Goal: Task Accomplishment & Management: Complete application form

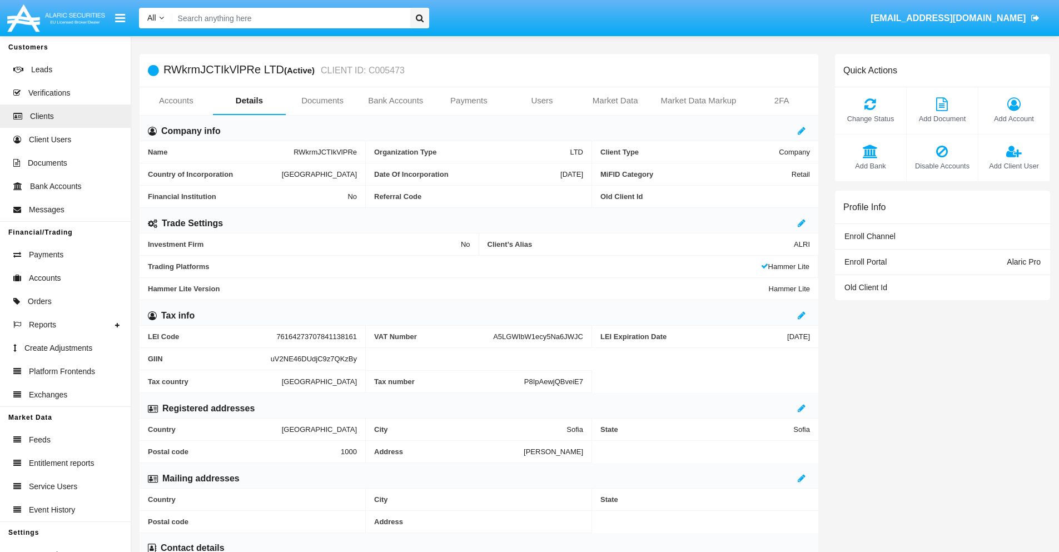
click at [395, 101] on link "Bank Accounts" at bounding box center [395, 100] width 73 height 27
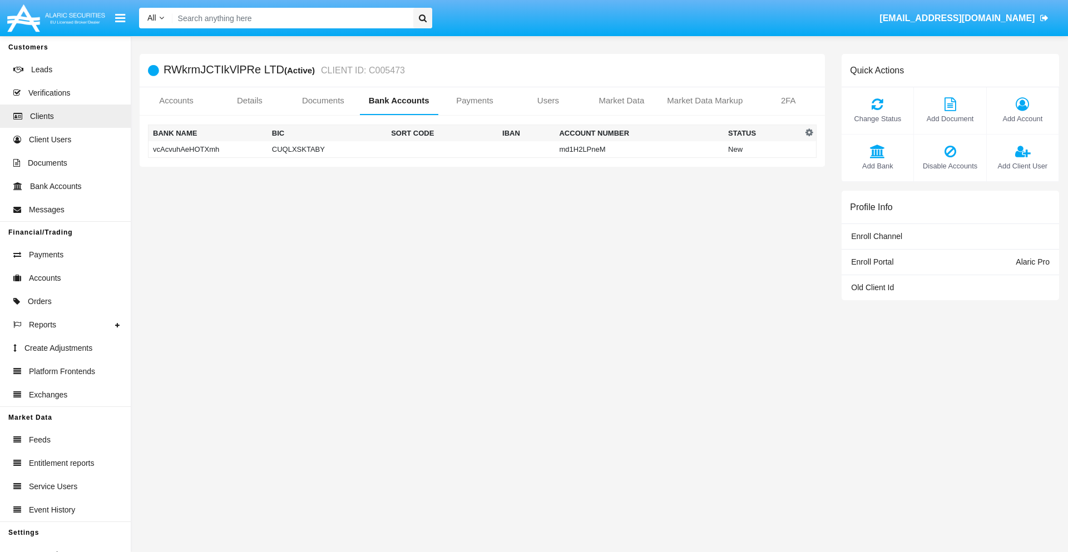
click at [207, 149] on td "vcAcvuhAeHOTXmh" at bounding box center [207, 149] width 119 height 17
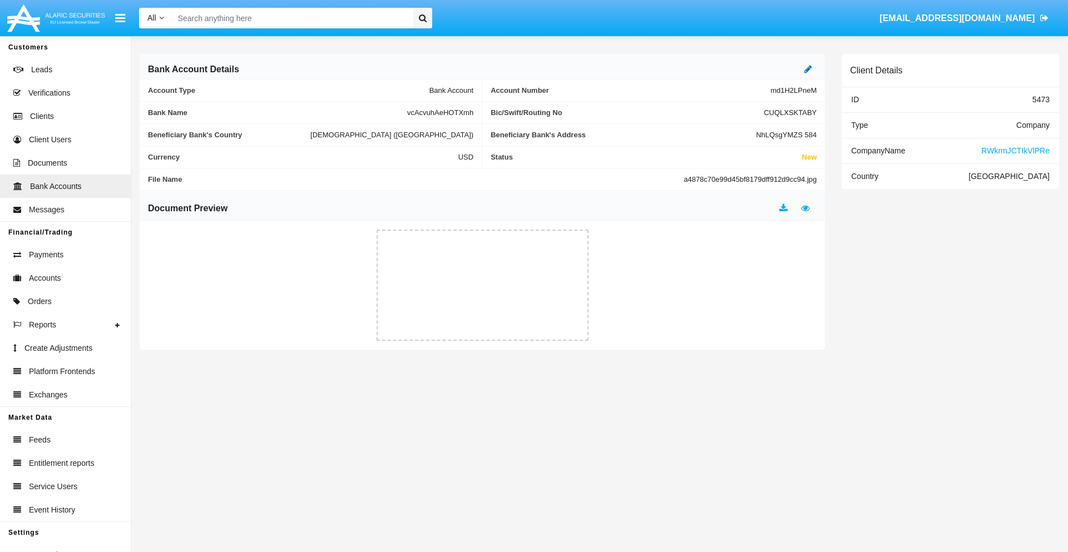
click at [808, 69] on icon at bounding box center [808, 69] width 8 height 9
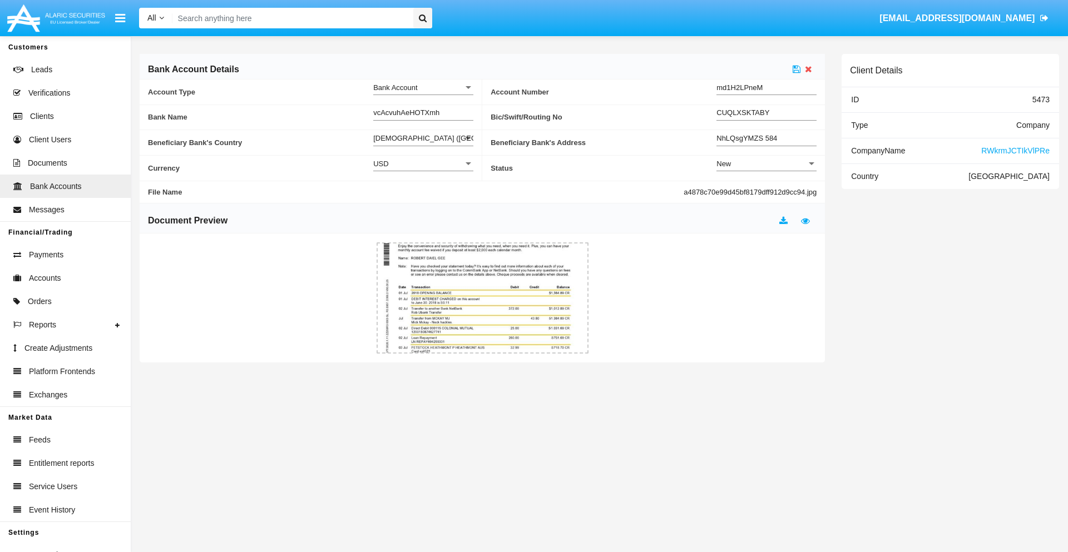
click at [766, 163] on div "New" at bounding box center [761, 163] width 90 height 9
click at [766, 191] on span "Active" at bounding box center [757, 192] width 82 height 22
click at [796, 69] on icon at bounding box center [796, 69] width 8 height 9
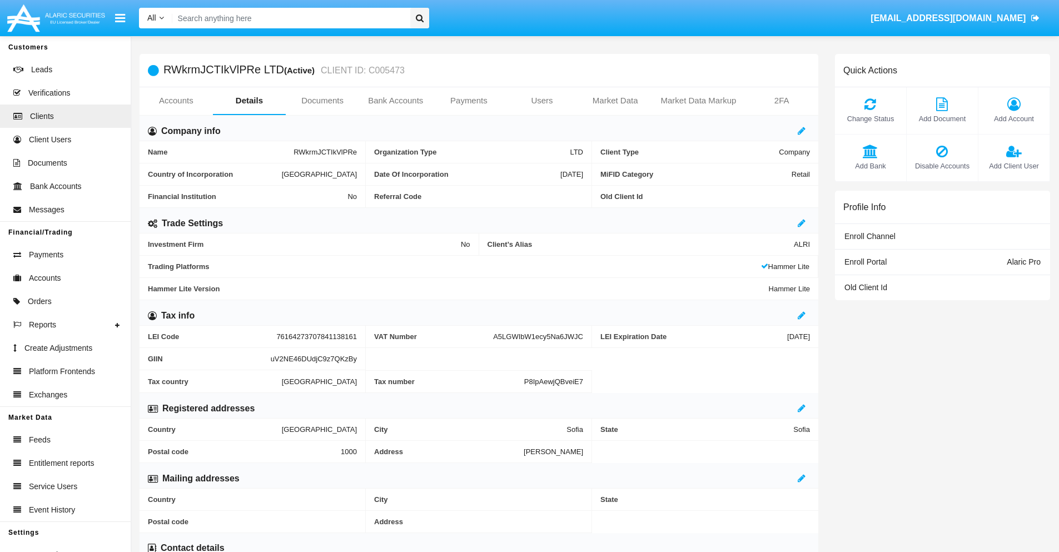
click at [395, 101] on link "Bank Accounts" at bounding box center [395, 100] width 73 height 27
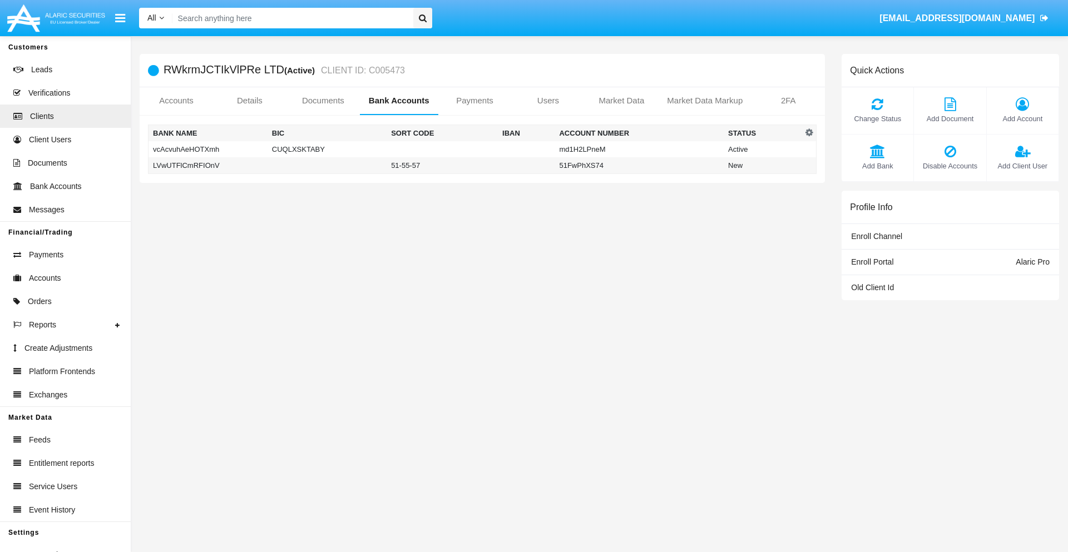
click at [207, 165] on td "LVwUTFlCmRFIOnV" at bounding box center [207, 165] width 119 height 17
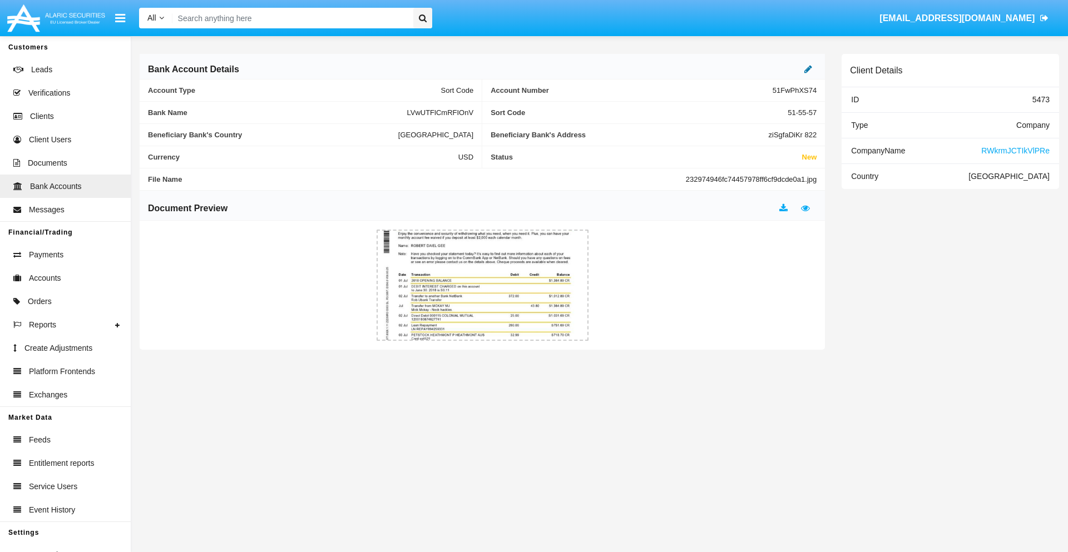
click at [808, 69] on icon at bounding box center [808, 69] width 8 height 9
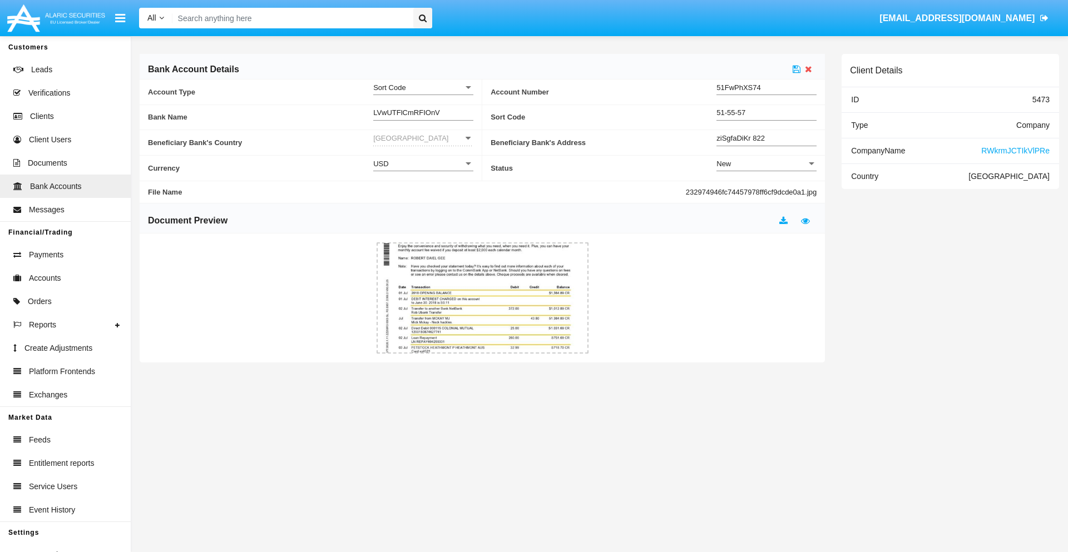
click at [766, 163] on div "New" at bounding box center [761, 163] width 90 height 9
click at [766, 191] on span "Active" at bounding box center [766, 192] width 100 height 22
click at [796, 69] on icon at bounding box center [796, 69] width 8 height 9
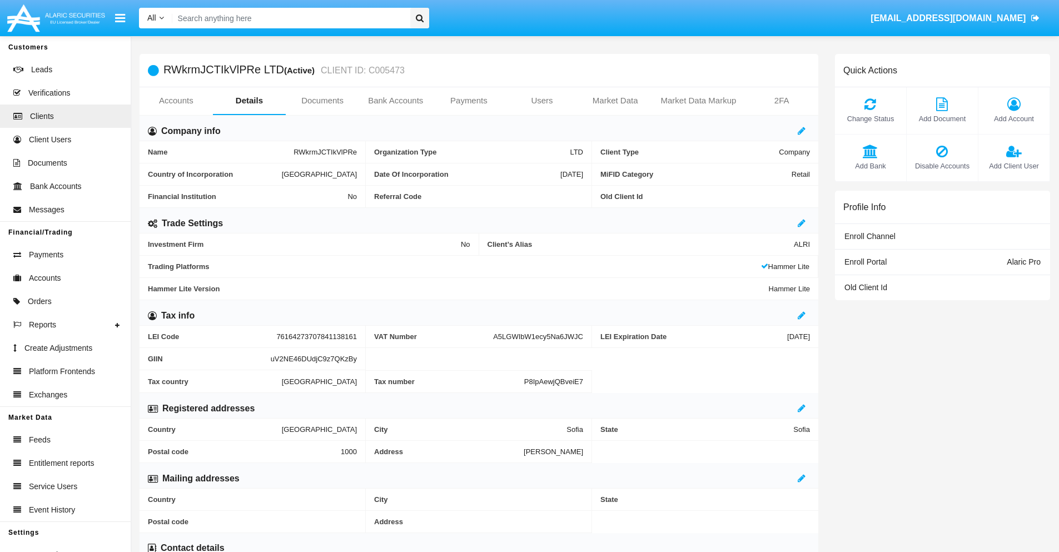
click at [870, 166] on span "Add Bank" at bounding box center [871, 166] width 60 height 11
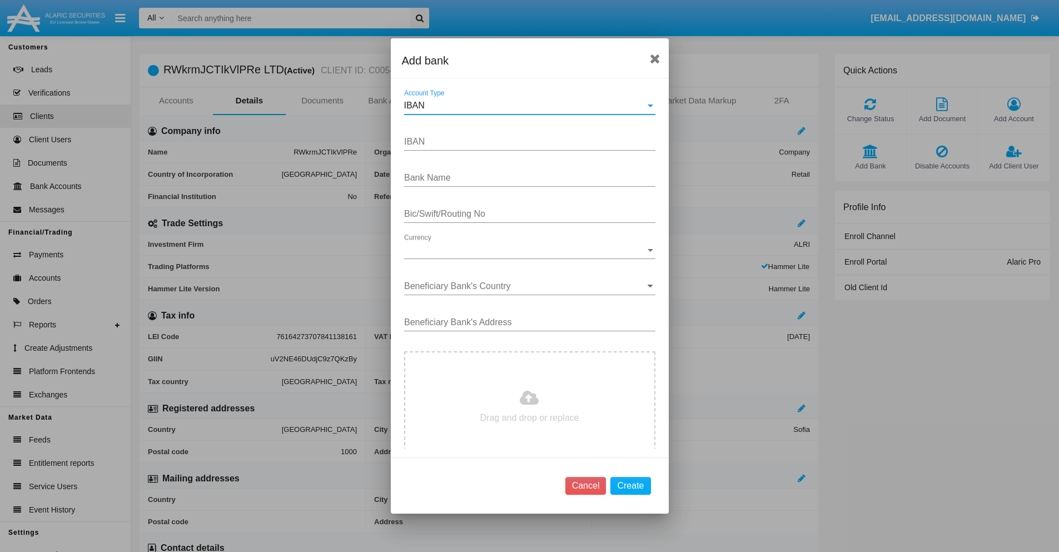
click at [525, 106] on div "IBAN" at bounding box center [524, 106] width 241 height 10
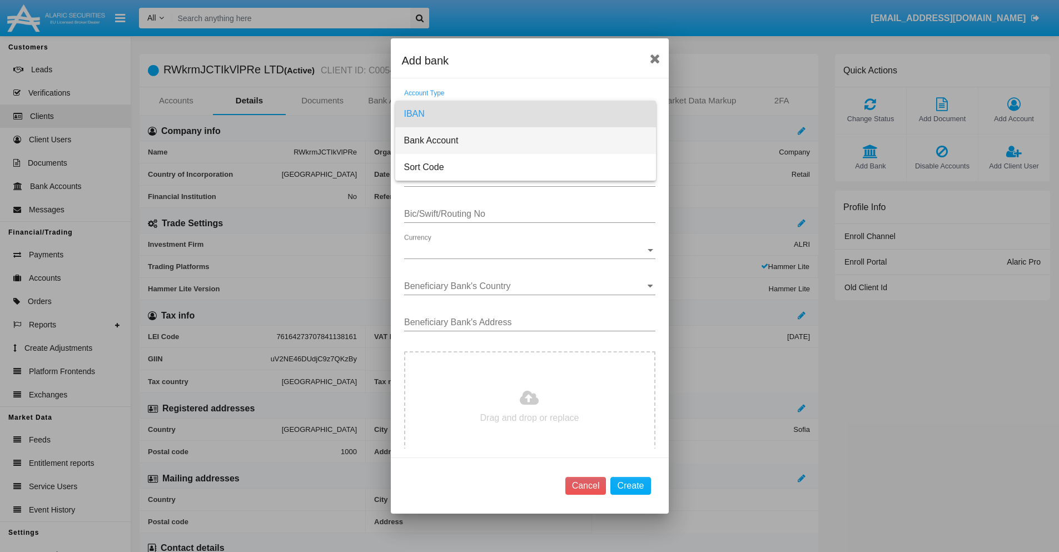
click at [525, 141] on span "Bank Account" at bounding box center [525, 140] width 243 height 27
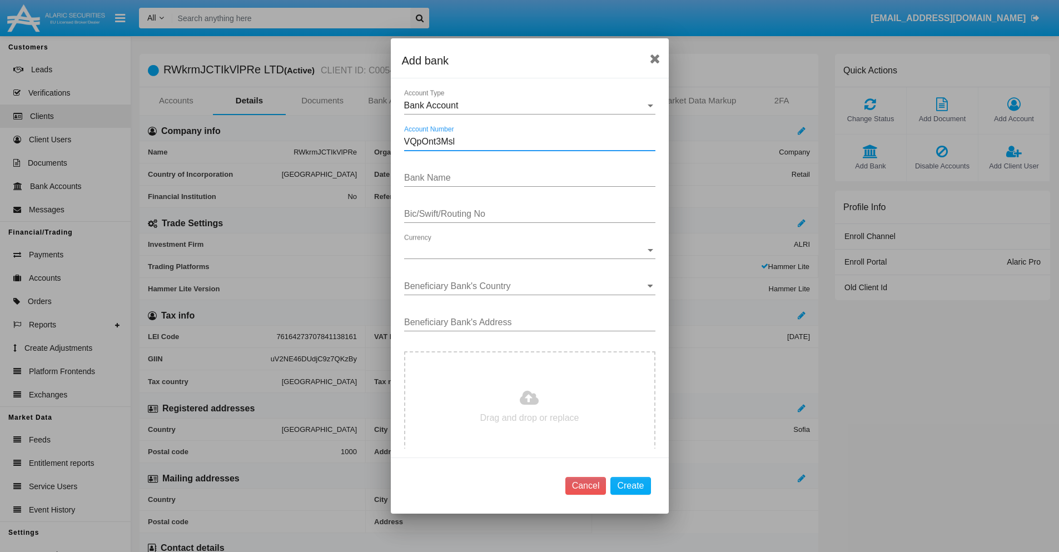
type input "VQpOnt3Msl"
type input "IqzijUspOQGXTPX"
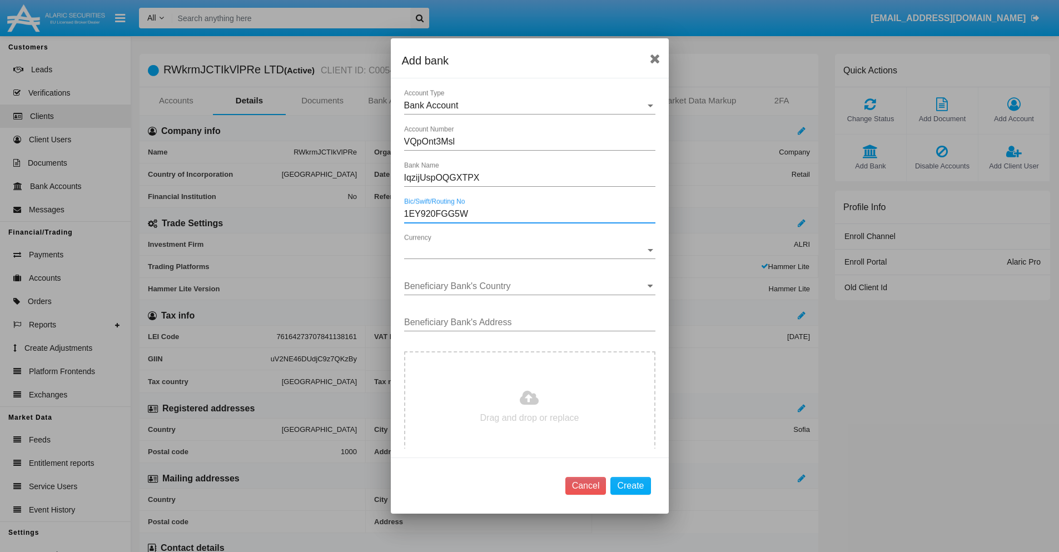
type input "1EY920FGG5W"
click at [525, 250] on span "Currency" at bounding box center [524, 250] width 241 height 10
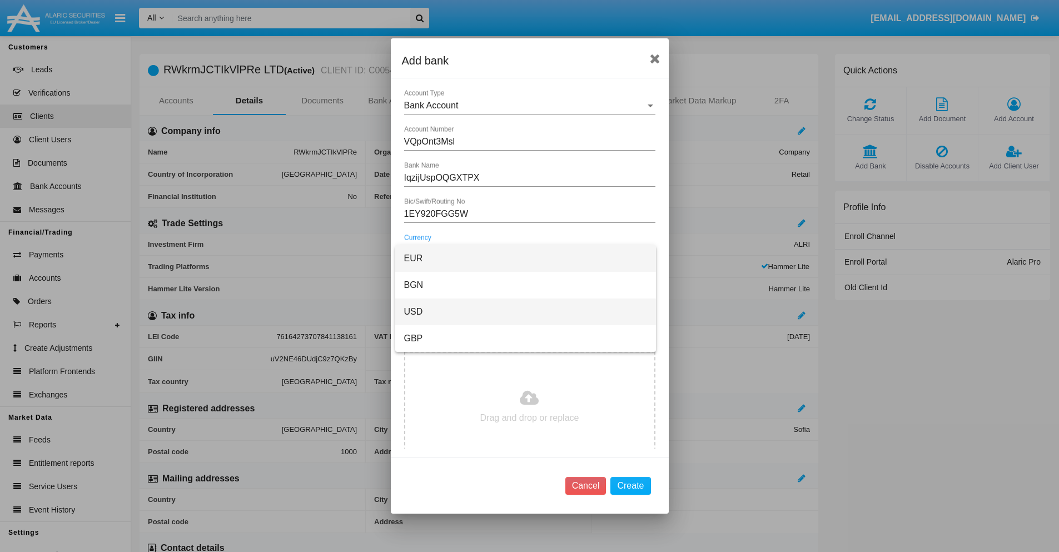
click at [525, 312] on span "USD" at bounding box center [525, 312] width 243 height 27
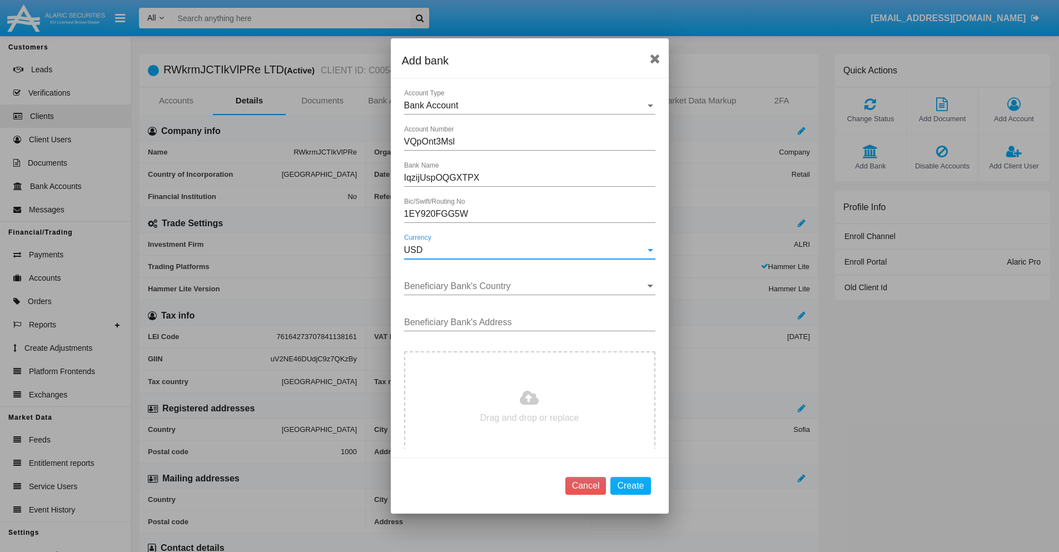
click at [525, 286] on input "Beneficiary Bank's Country" at bounding box center [529, 286] width 251 height 10
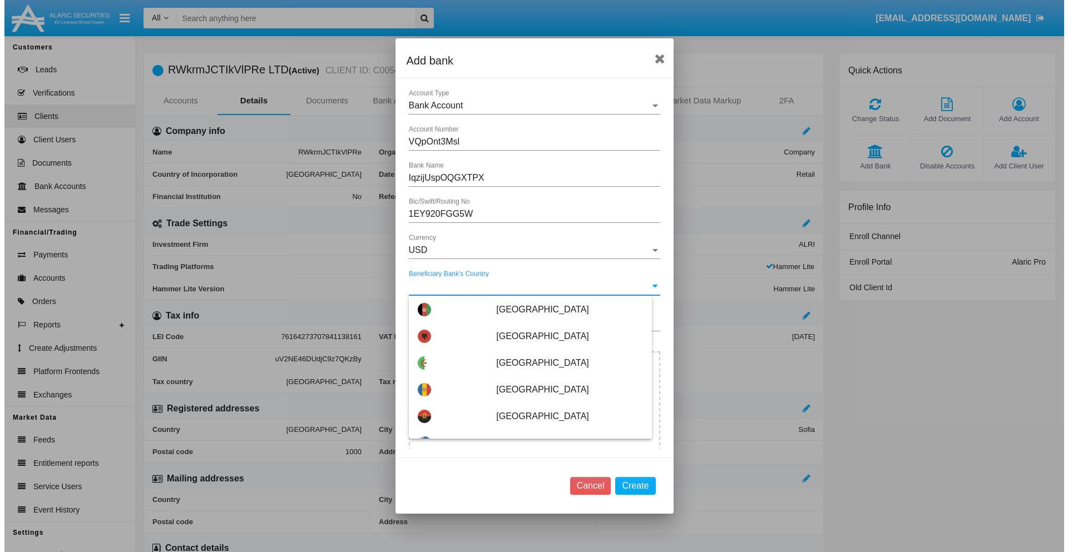
scroll to position [1566, 0]
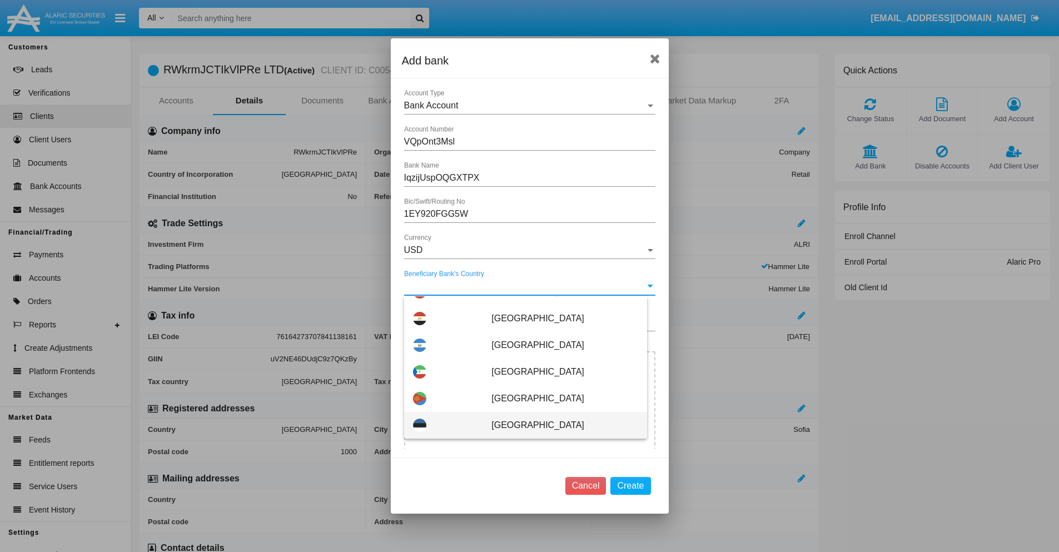
click at [559, 425] on span "Estonia" at bounding box center [565, 425] width 146 height 27
type input "Estonia"
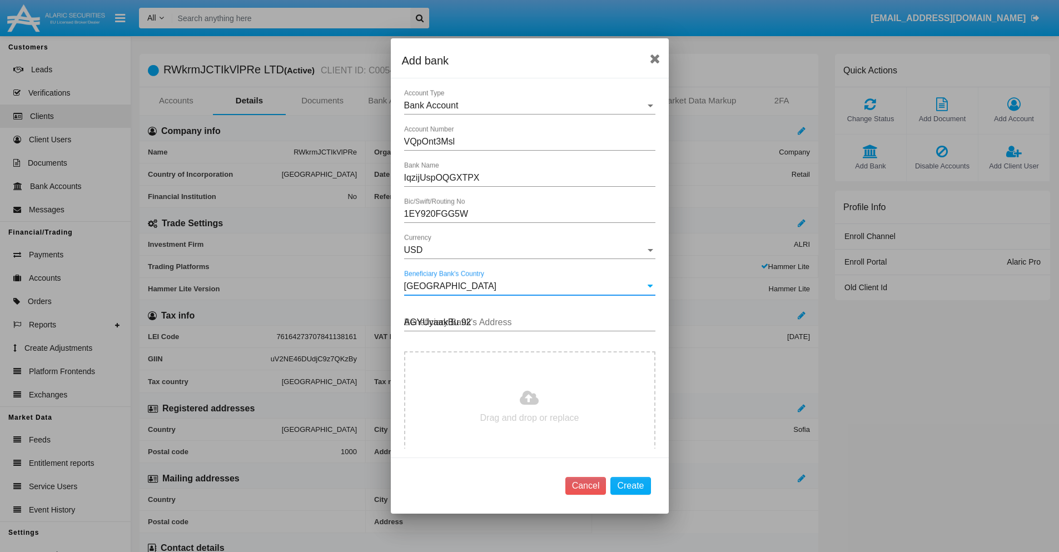
type input "AGYUyaakBu 922"
type input "C:\fakepath\bank-statement.png"
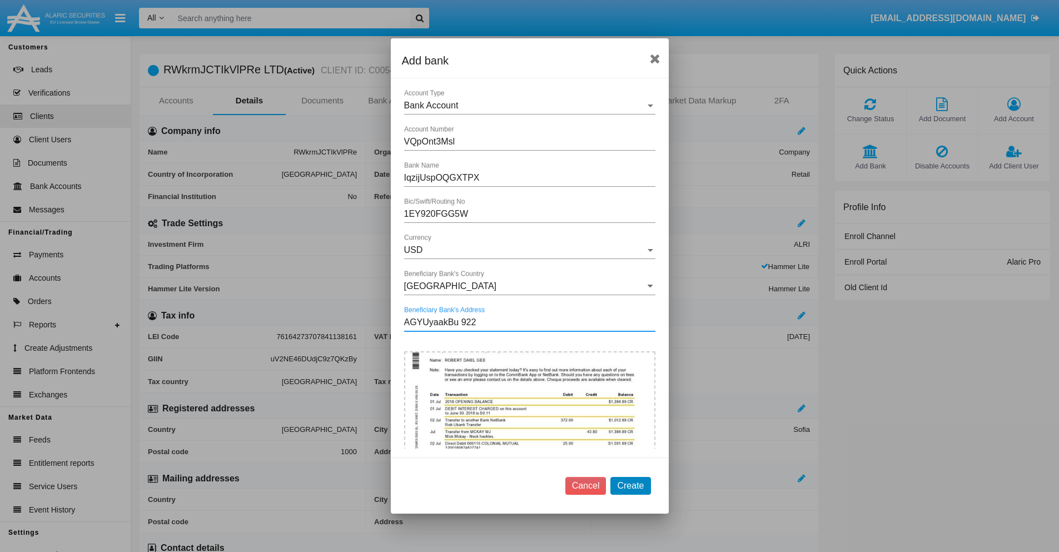
click at [631, 485] on button "Create" at bounding box center [631, 486] width 40 height 18
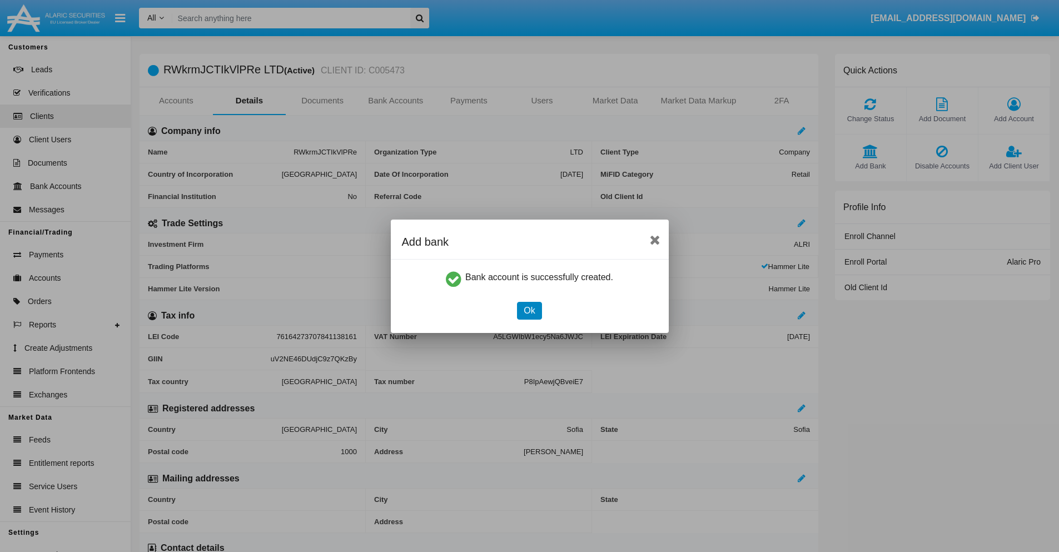
click at [529, 310] on button "Ok" at bounding box center [529, 311] width 24 height 18
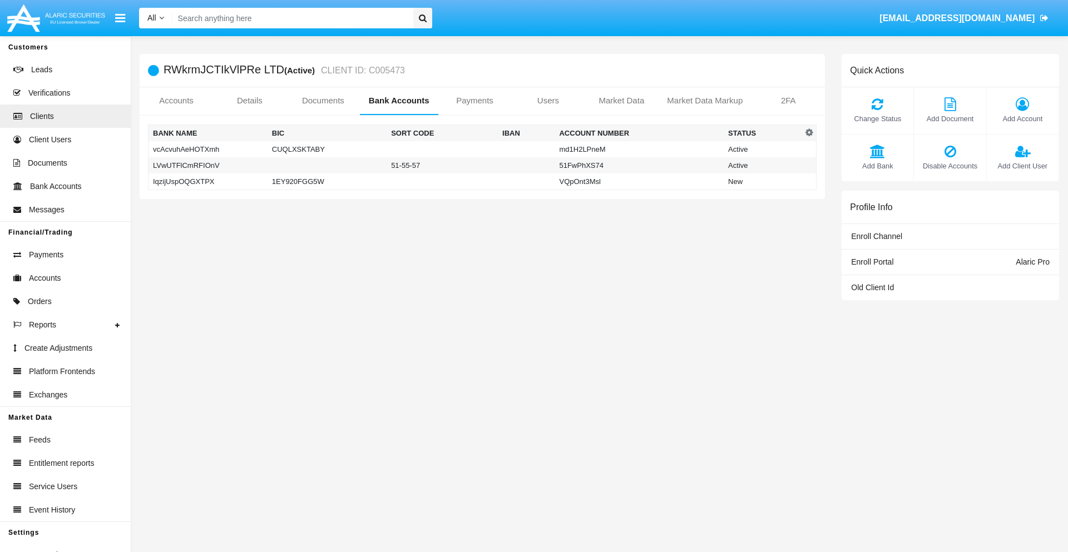
click at [207, 181] on td "IqzijUspOQGXTPX" at bounding box center [207, 181] width 119 height 17
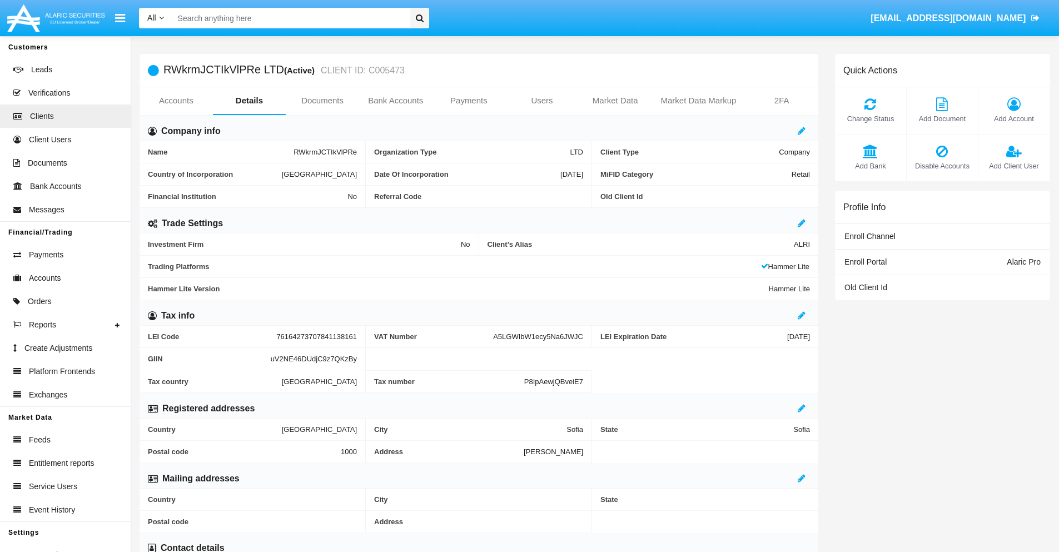
click at [870, 166] on span "Add Bank" at bounding box center [871, 166] width 60 height 11
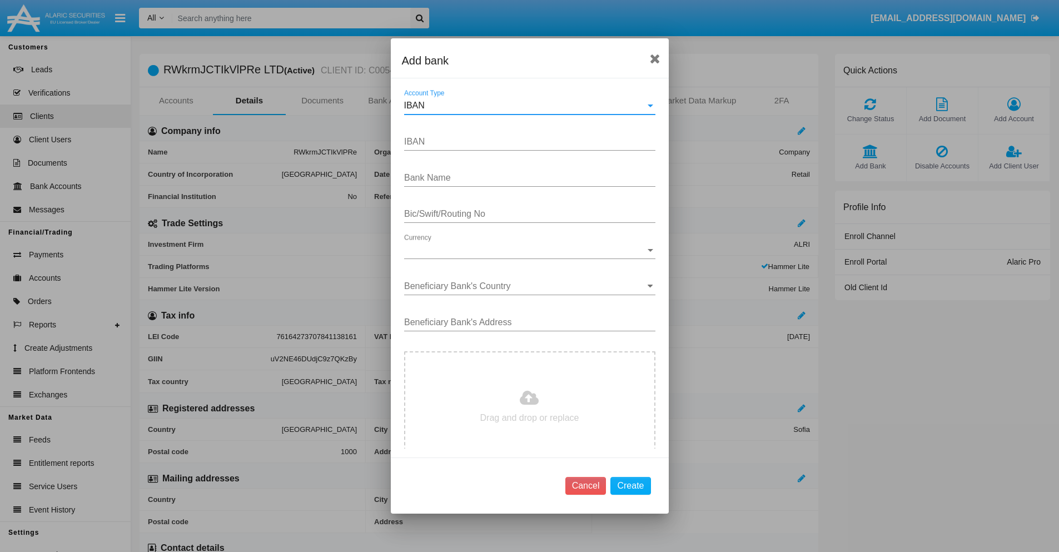
click at [525, 106] on div "IBAN" at bounding box center [524, 106] width 241 height 10
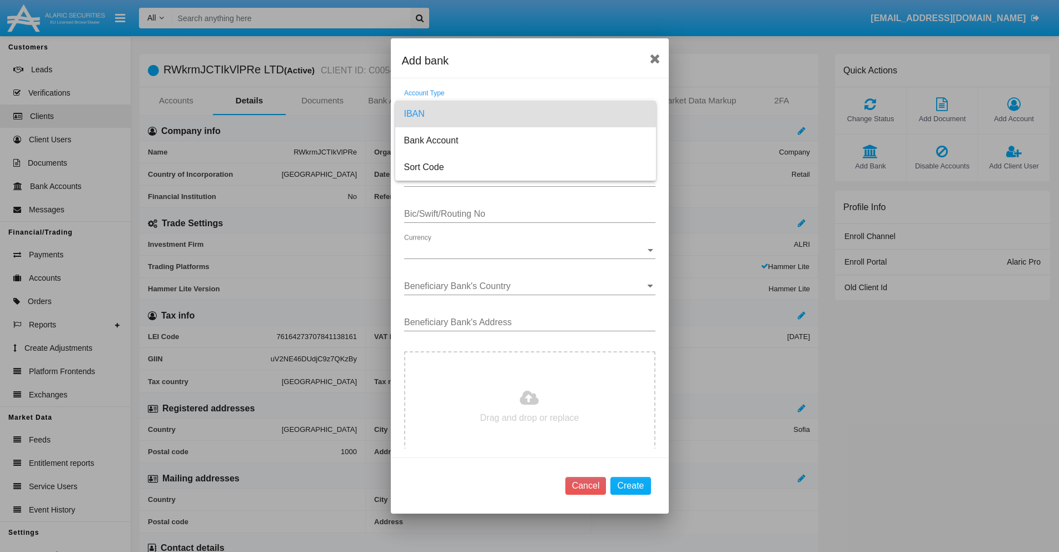
click at [525, 114] on span "IBAN" at bounding box center [525, 114] width 243 height 27
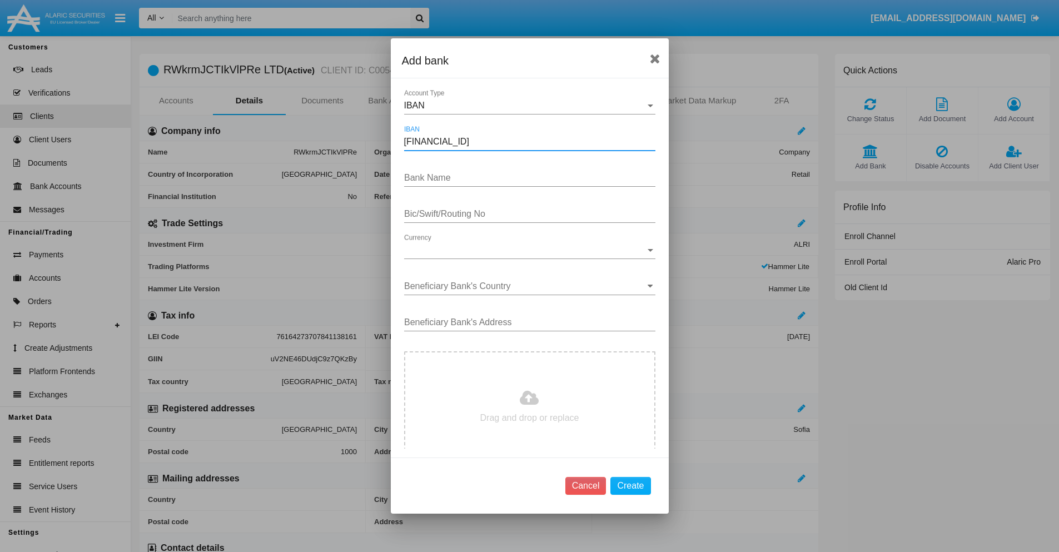
type input "[FINANCIAL_ID]"
type input "xWSiGacqYouuSLJ"
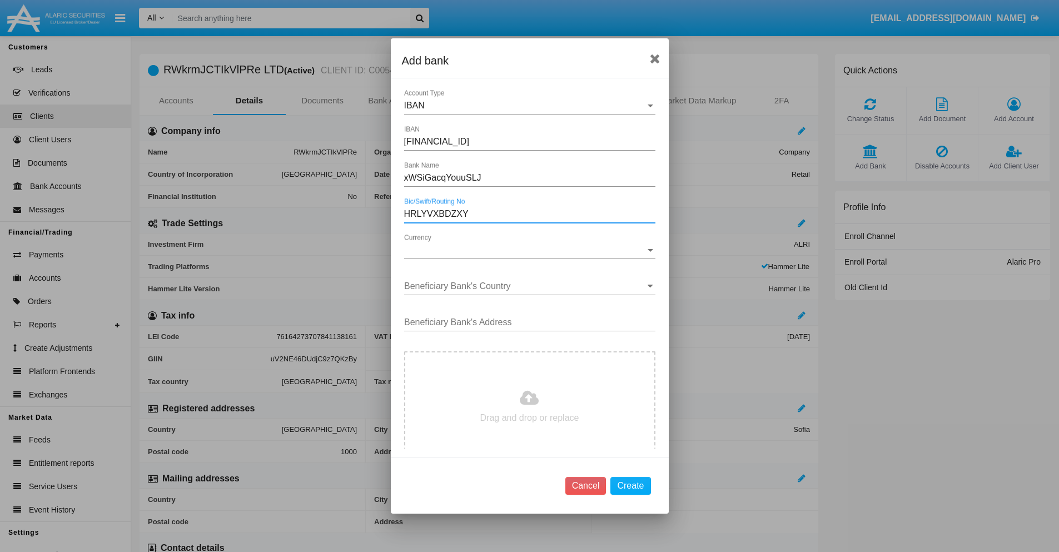
type input "HRLYVXBDZXY"
click at [525, 250] on span "Currency" at bounding box center [524, 250] width 241 height 10
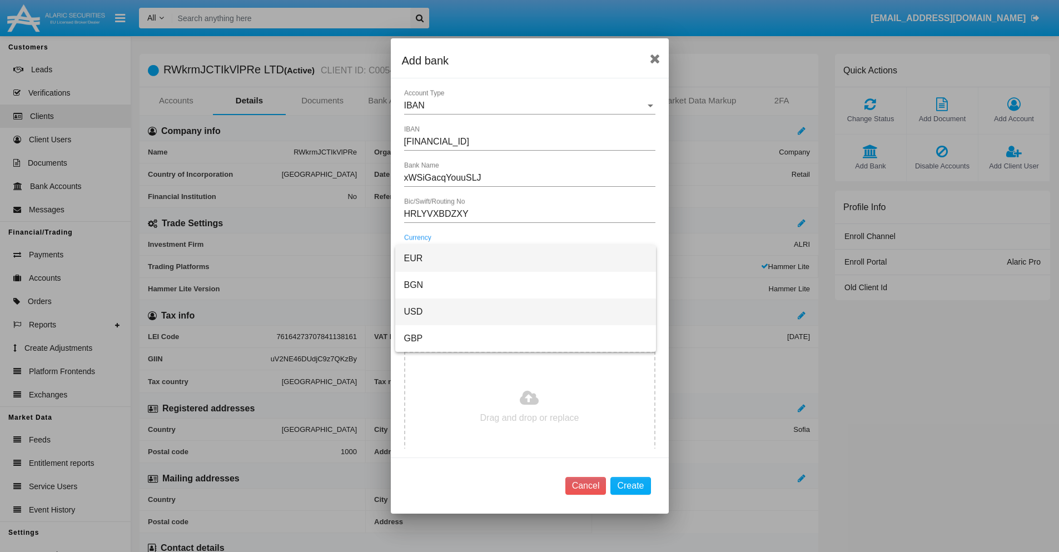
click at [525, 312] on span "USD" at bounding box center [525, 312] width 243 height 27
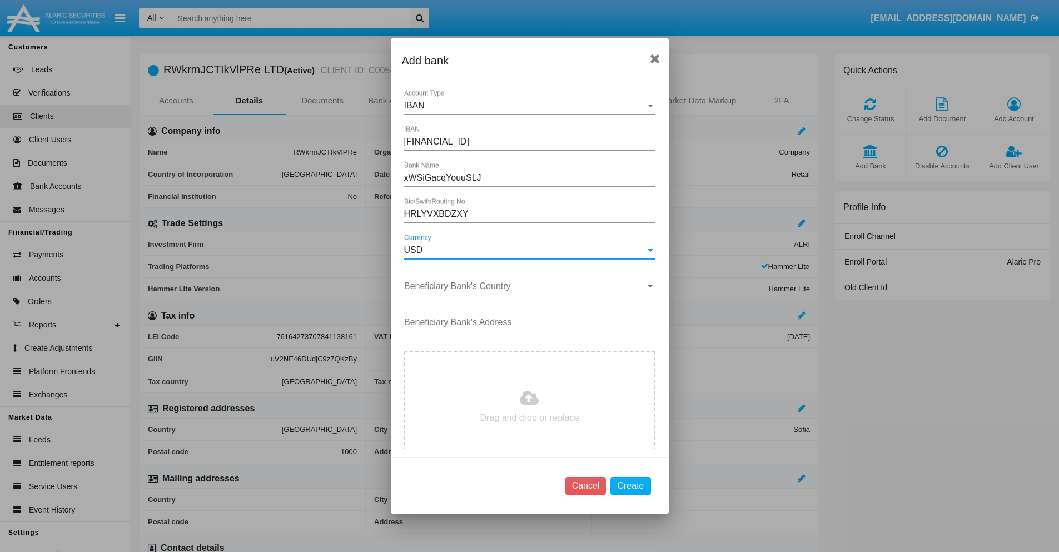
click at [525, 286] on input "Beneficiary Bank's Country" at bounding box center [529, 286] width 251 height 10
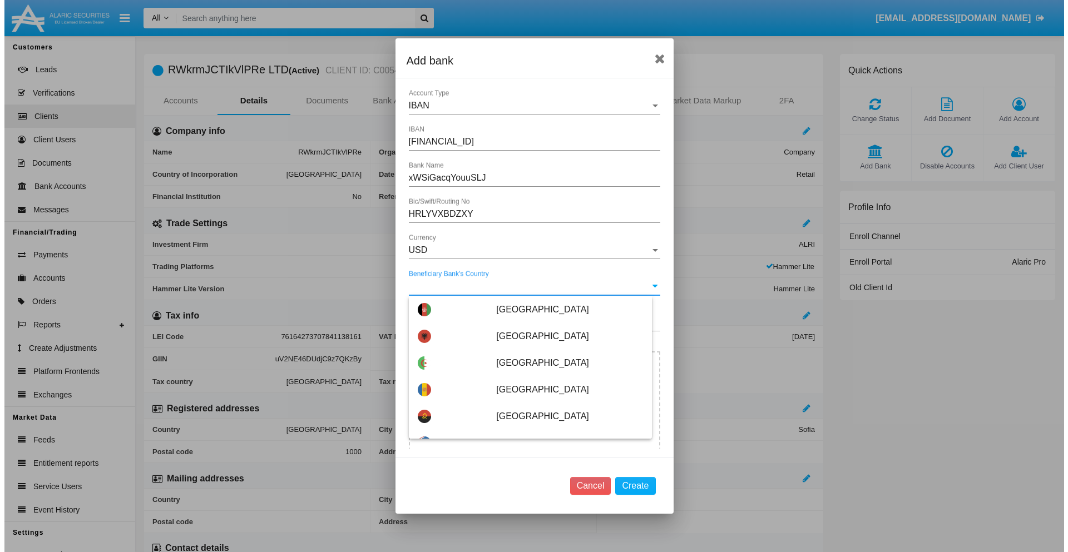
scroll to position [258, 0]
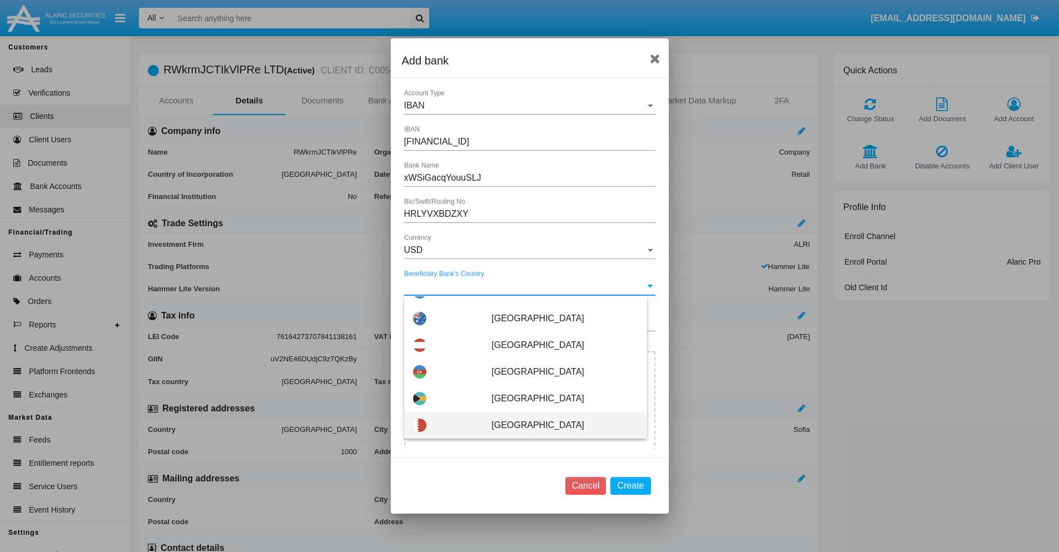
click at [559, 425] on span "Bahrain" at bounding box center [565, 425] width 146 height 27
type input "Bahrain"
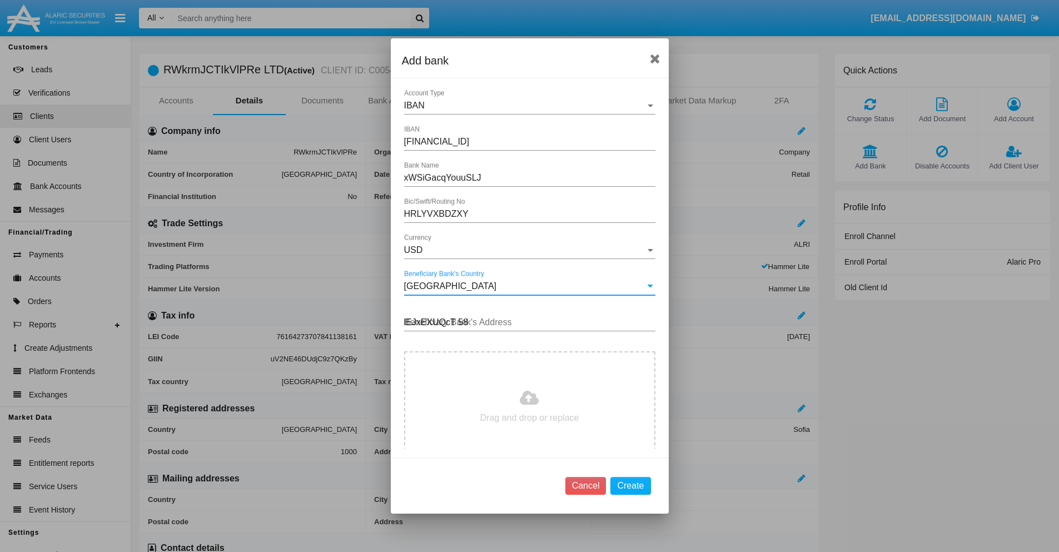
type input "lEJxEXUQcT 585"
type input "C:\fakepath\bank-statement.png"
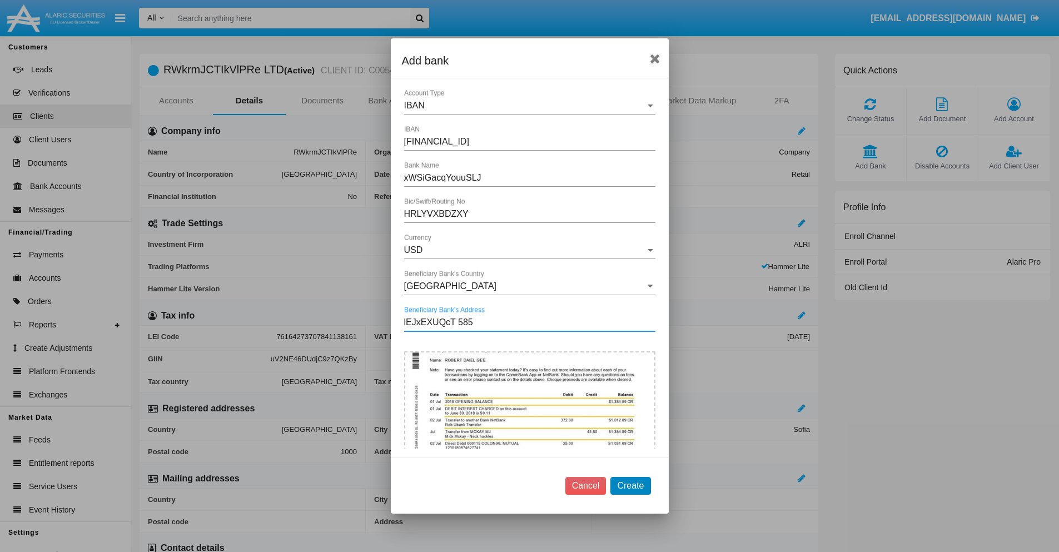
click at [631, 485] on button "Create" at bounding box center [631, 486] width 40 height 18
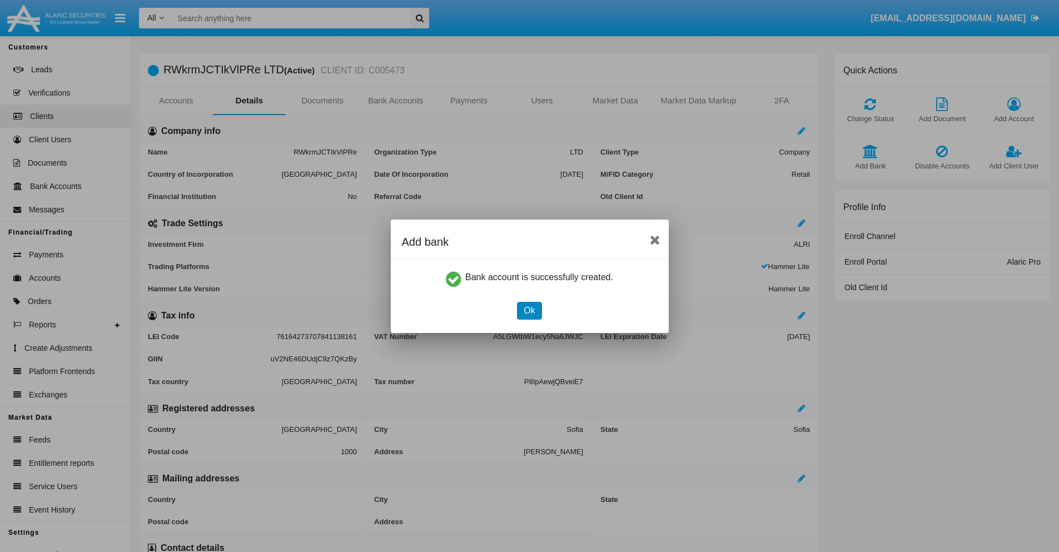
click at [529, 310] on button "Ok" at bounding box center [529, 311] width 24 height 18
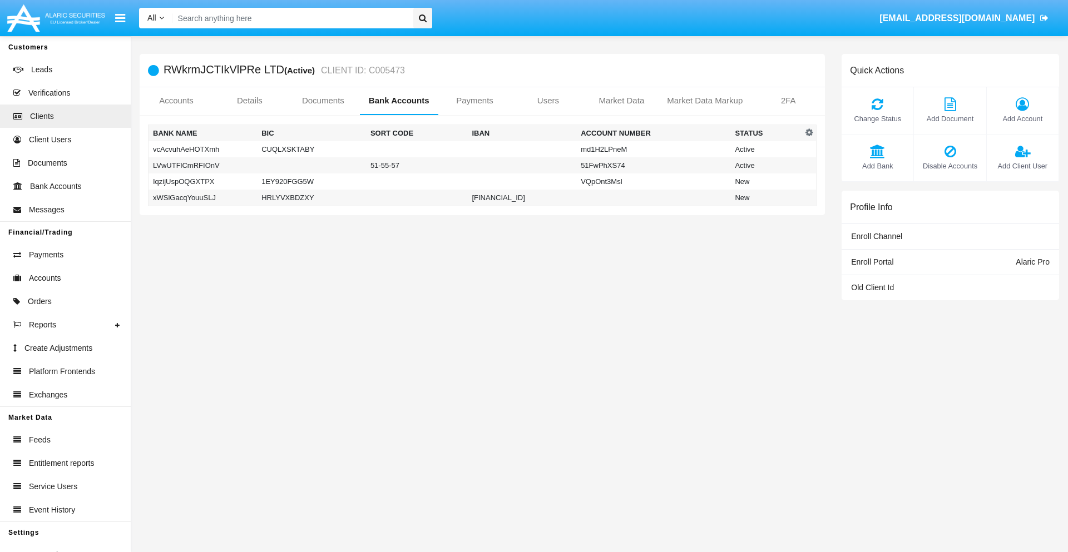
click at [202, 197] on td "xWSiGacqYouuSLJ" at bounding box center [202, 198] width 109 height 17
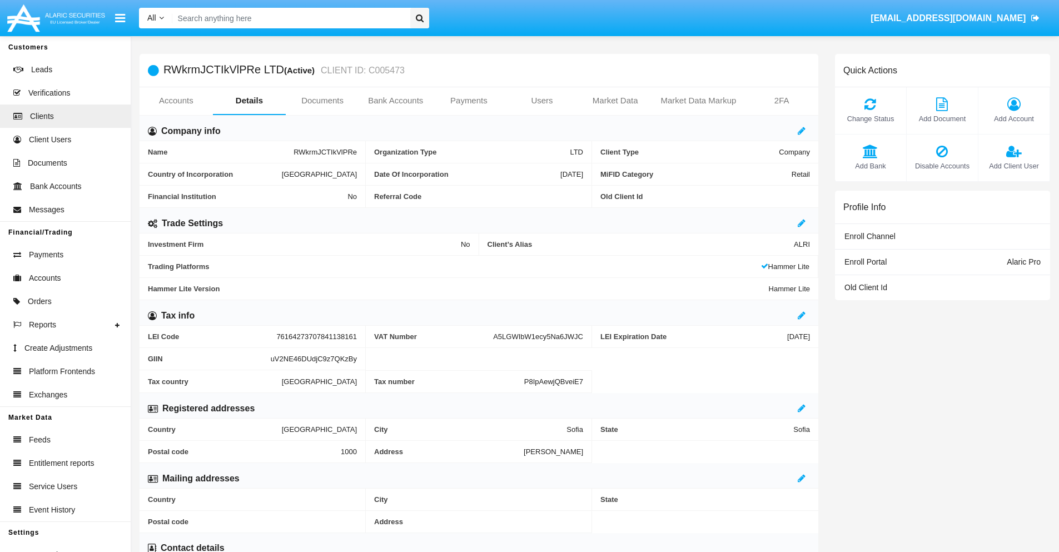
click at [870, 166] on span "Add Bank" at bounding box center [871, 166] width 60 height 11
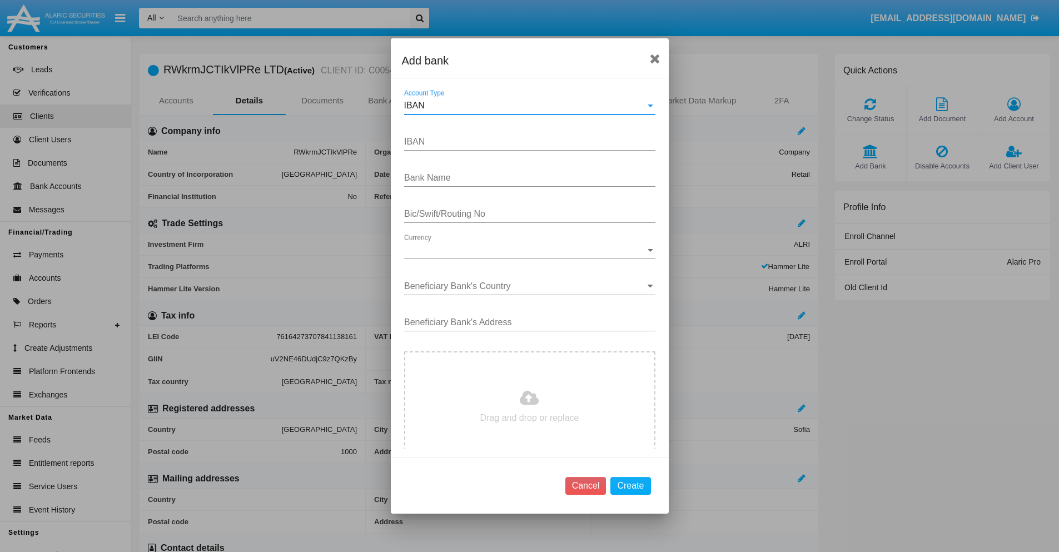
click at [525, 106] on div "IBAN" at bounding box center [524, 106] width 241 height 10
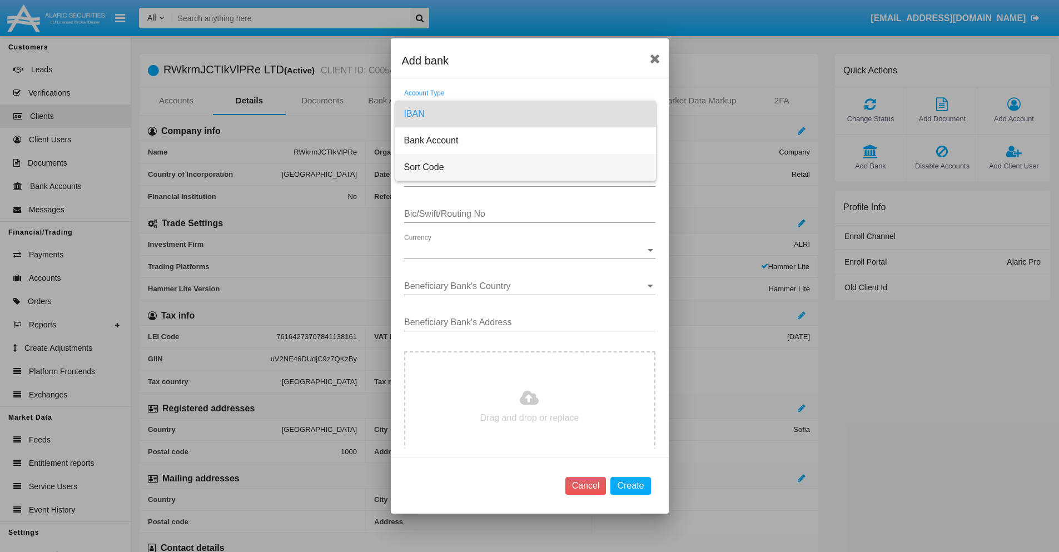
click at [525, 167] on span "Sort Code" at bounding box center [525, 167] width 243 height 27
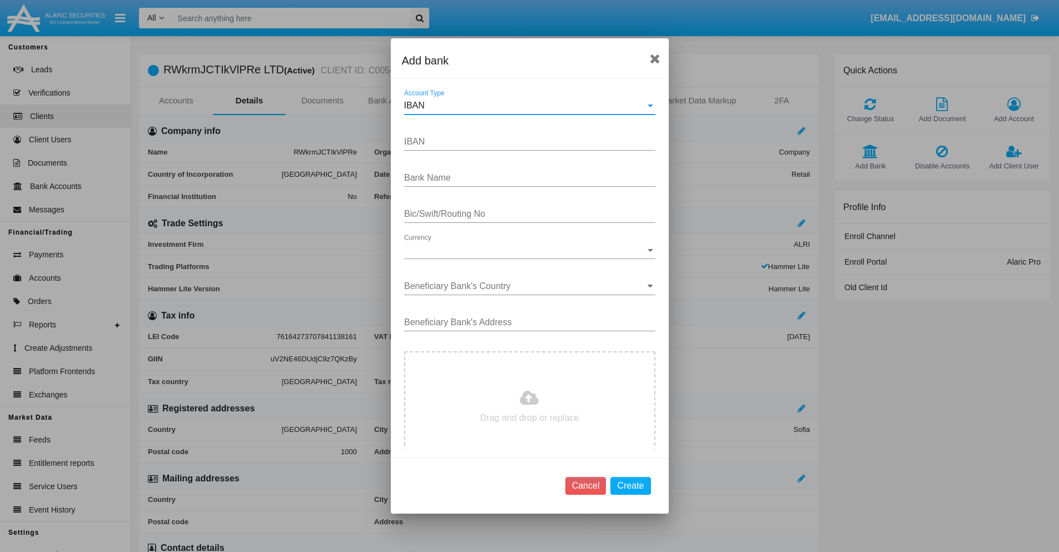
type input "[GEOGRAPHIC_DATA]"
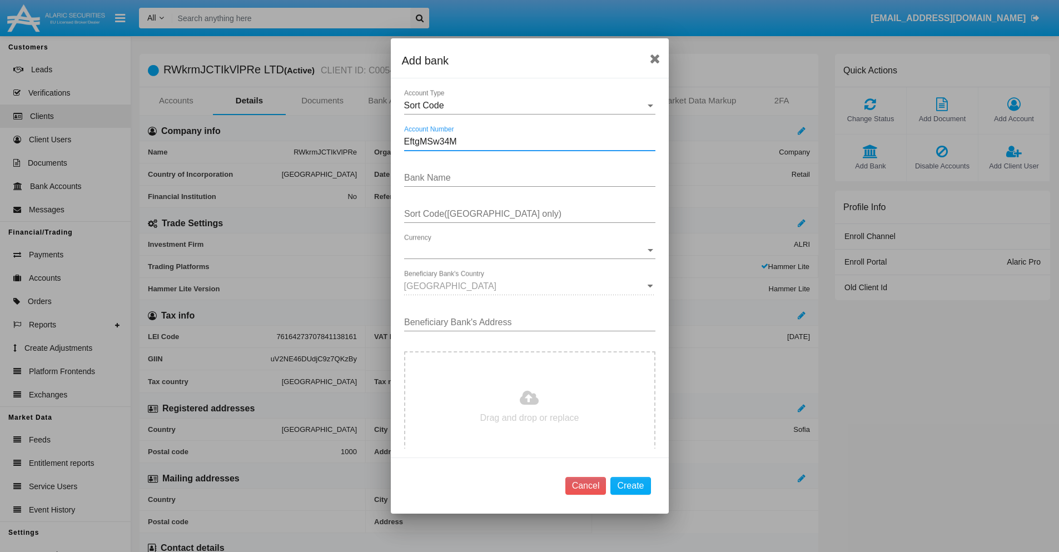
type input "EftgMSw34M"
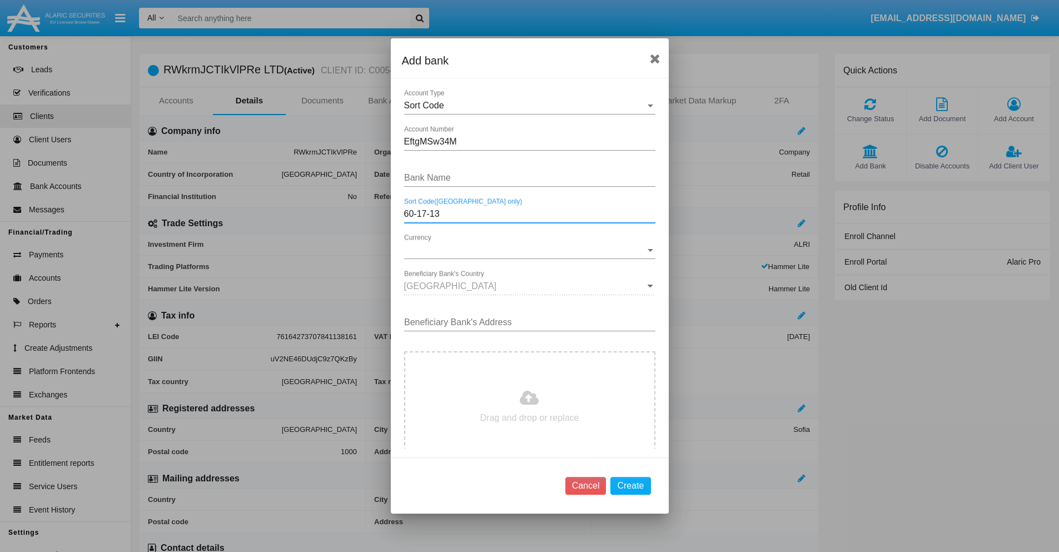
type input "60-17-13"
type input "mkYLbdGZQRiHqat"
click at [525, 250] on span "Currency" at bounding box center [524, 250] width 241 height 10
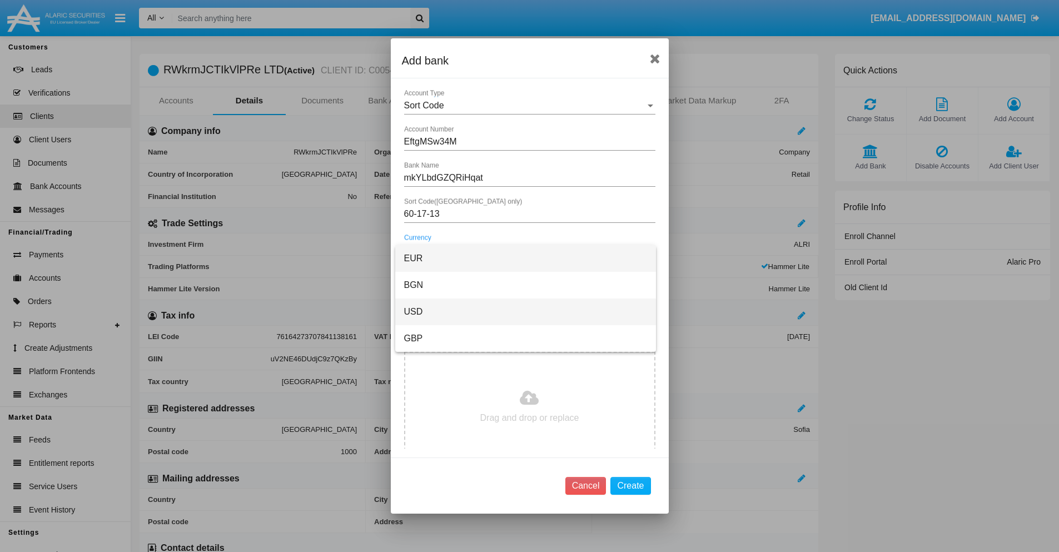
click at [525, 312] on span "USD" at bounding box center [525, 312] width 243 height 27
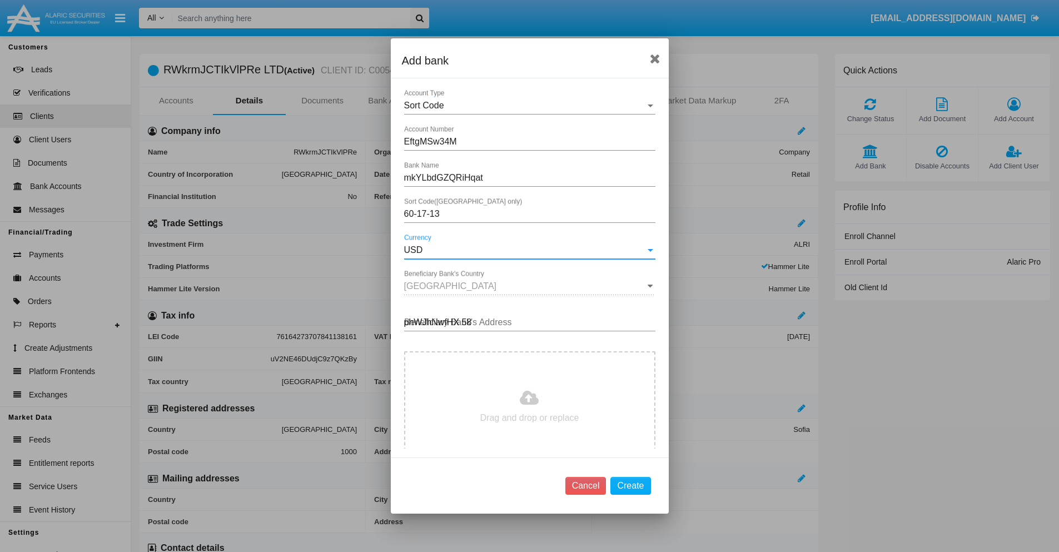
type input "phWJhNwfHX 580"
type input "C:\fakepath\bank-statement.png"
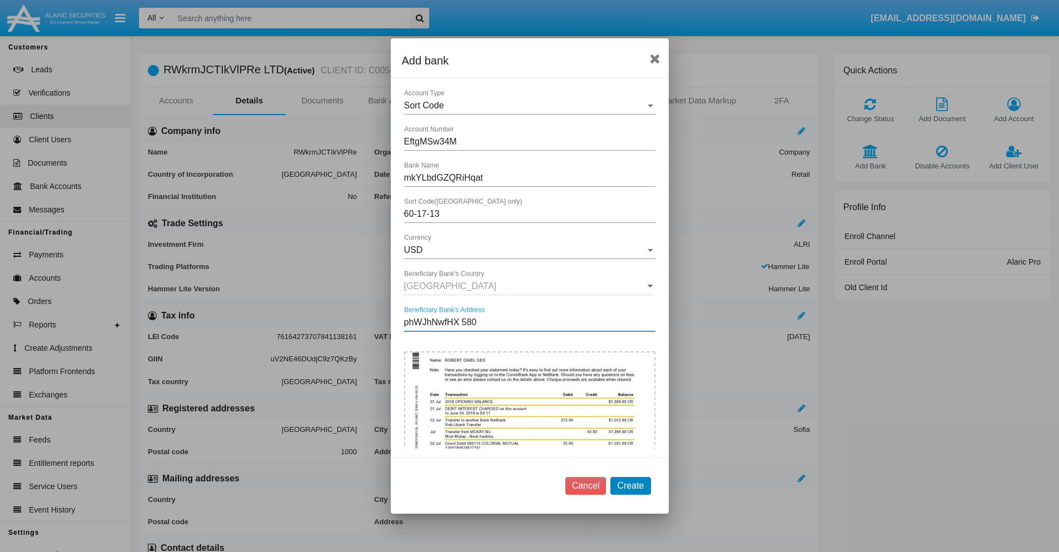
click at [631, 485] on button "Create" at bounding box center [631, 486] width 40 height 18
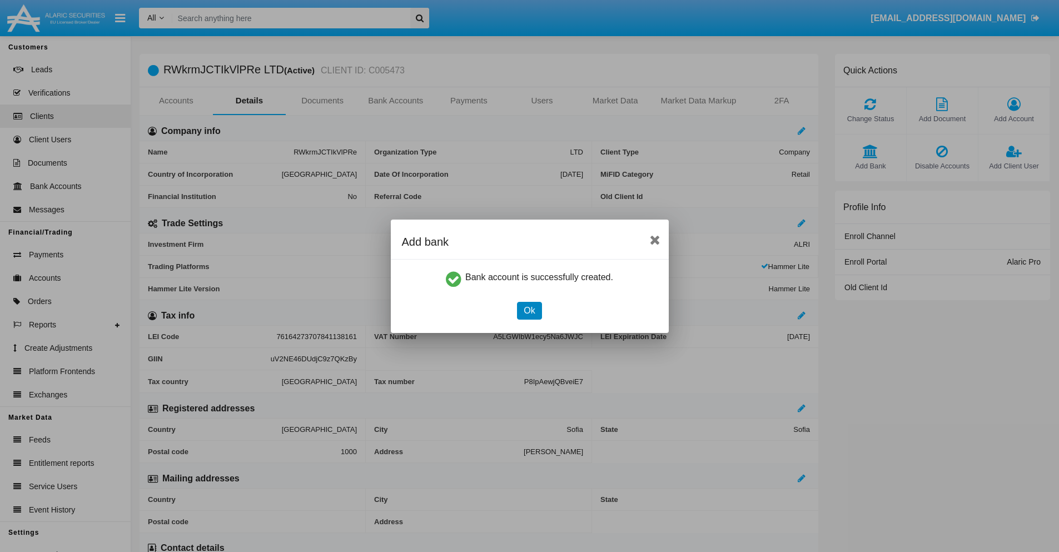
click at [529, 310] on button "Ok" at bounding box center [529, 311] width 24 height 18
